Goal: Check status

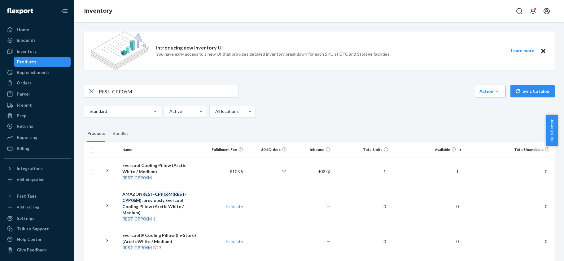
click at [159, 97] on input "REST-CPP06M" at bounding box center [168, 91] width 139 height 12
paste input "REST-IPC02CKSKK"
type input "REST-IPC02CKSKK"
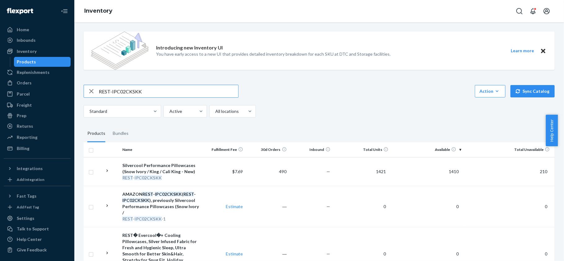
click at [155, 91] on input "REST-IPC02CKSKK" at bounding box center [168, 91] width 139 height 12
paste input "REST-ITS02CKK"
type input "REST-ITS02CKK"
